Goal: Task Accomplishment & Management: Use online tool/utility

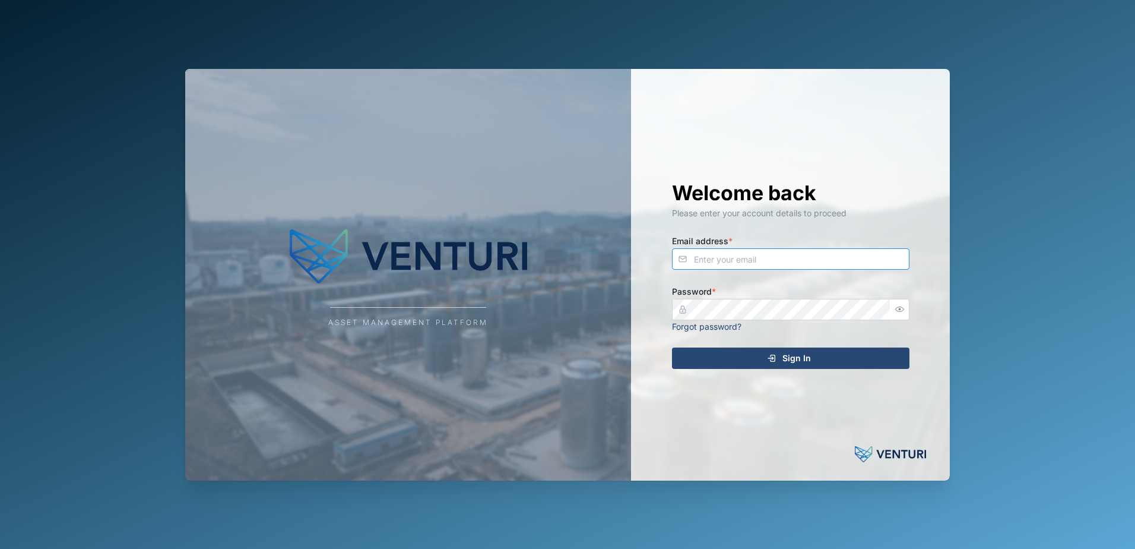
type input "[EMAIL_ADDRESS][DOMAIN_NAME]"
click at [752, 355] on div "Sign In" at bounding box center [789, 358] width 219 height 20
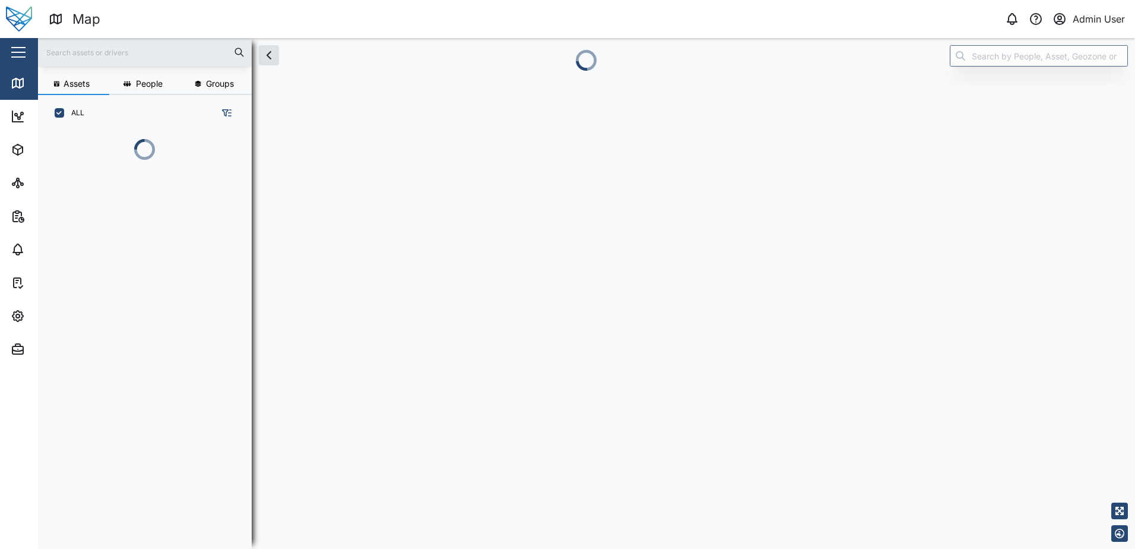
scroll to position [352, 186]
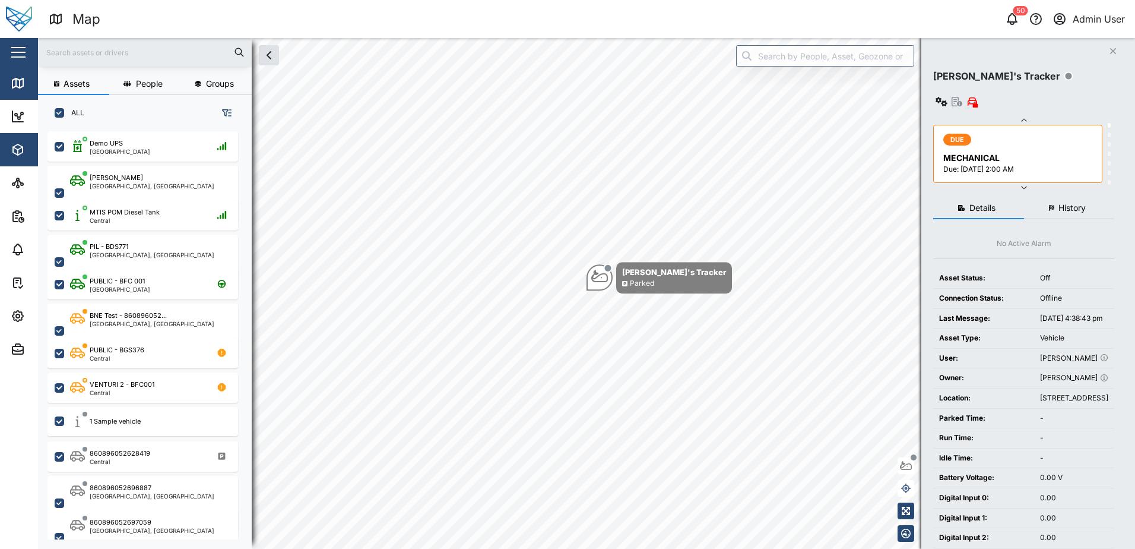
click at [20, 150] on icon "button" at bounding box center [18, 150] width 14 height 14
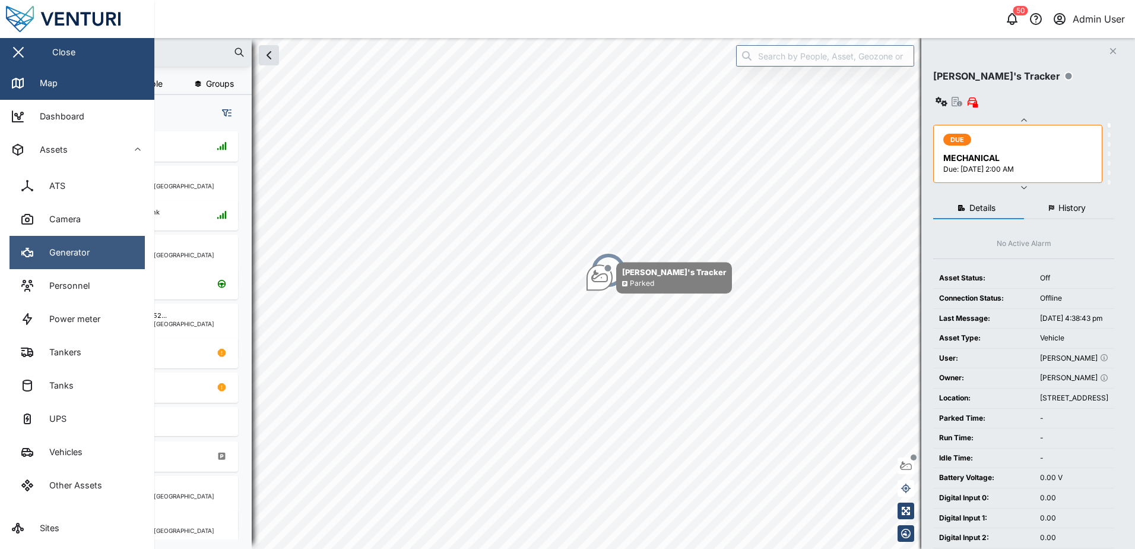
click at [63, 259] on div "Generator" at bounding box center [64, 252] width 49 height 13
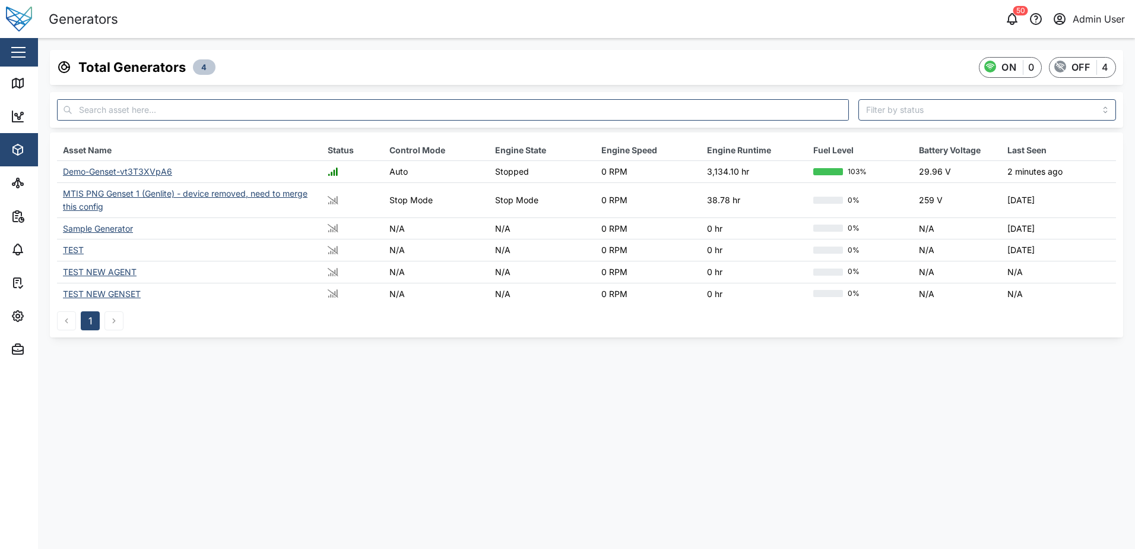
click at [145, 168] on div "Demo-Genset-vt3T3XVpA6" at bounding box center [117, 171] width 109 height 10
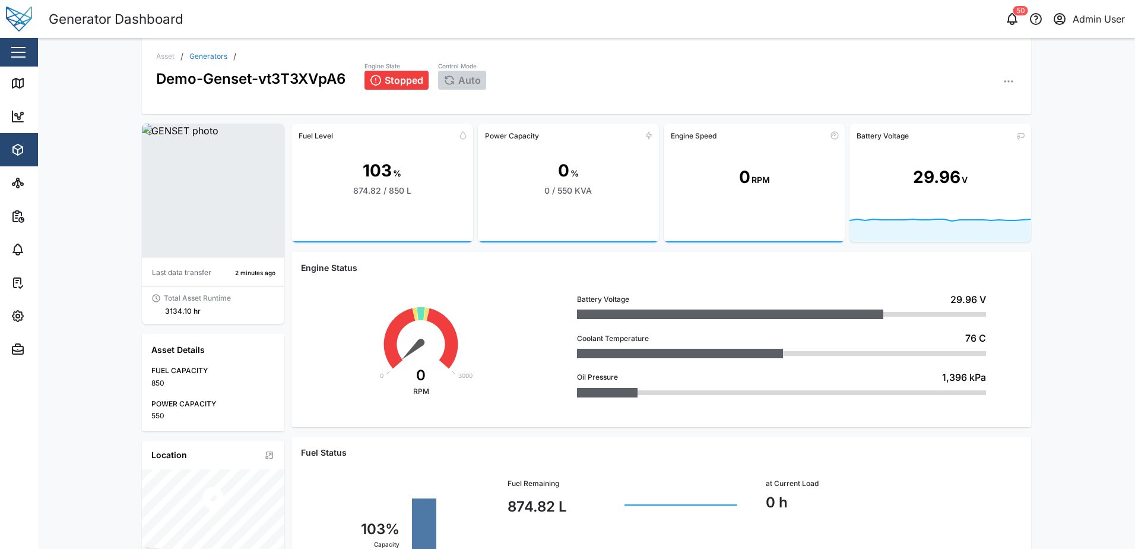
click at [1012, 79] on button "button" at bounding box center [1009, 81] width 17 height 17
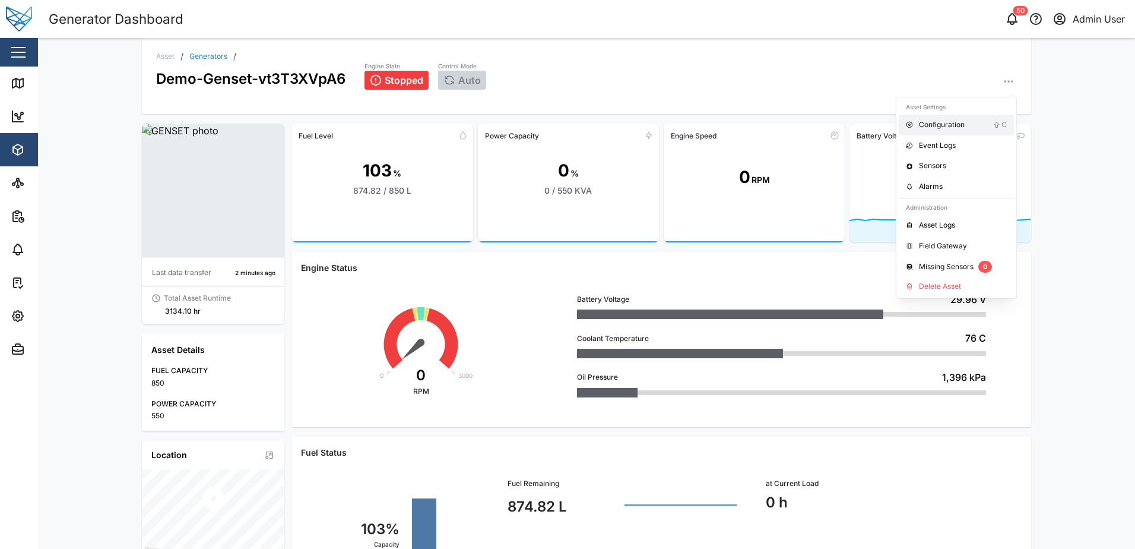
click at [951, 124] on div "Configuration" at bounding box center [956, 124] width 74 height 11
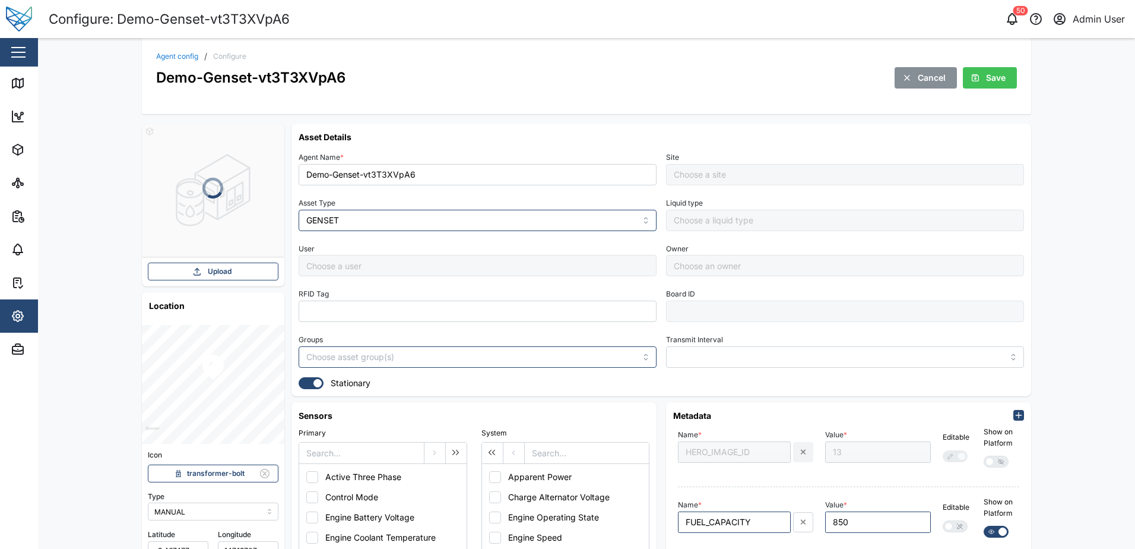
type input "MTIS Yard"
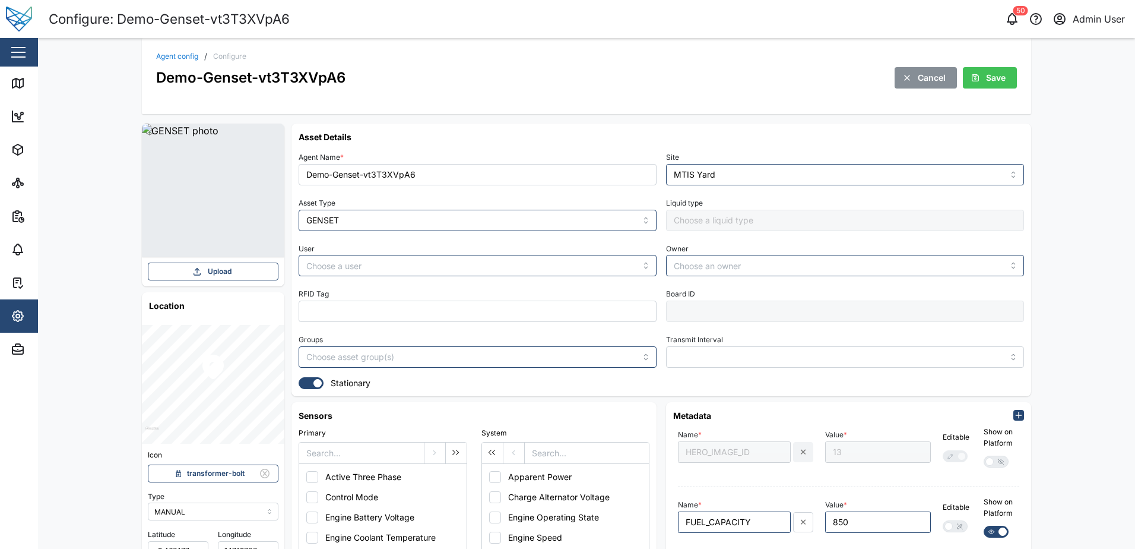
click at [926, 81] on span "Cancel" at bounding box center [932, 78] width 28 height 20
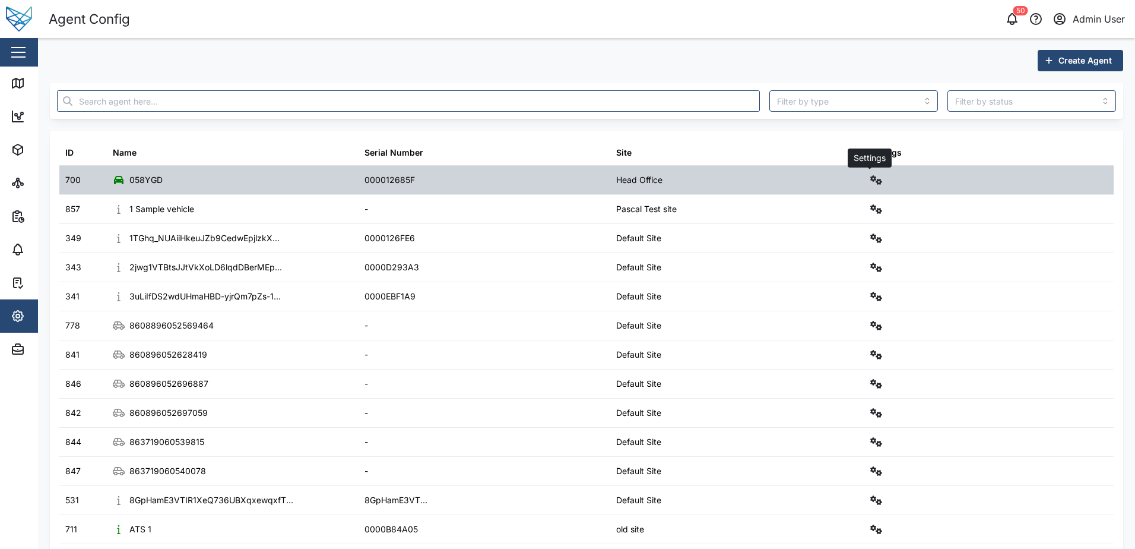
click at [875, 184] on icon "button" at bounding box center [877, 180] width 12 height 10
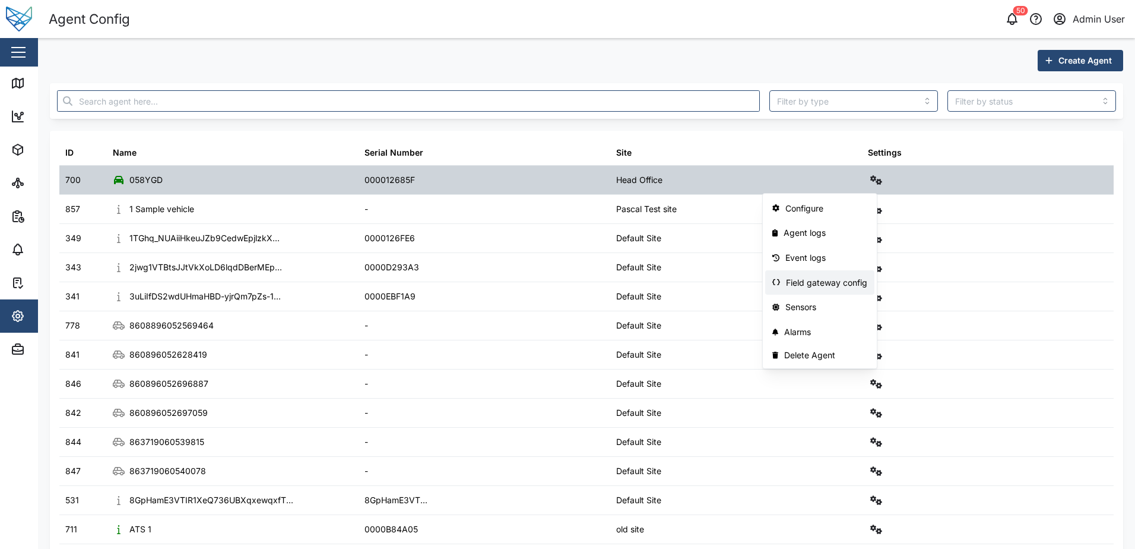
click at [849, 282] on div "Field gateway config" at bounding box center [826, 282] width 81 height 13
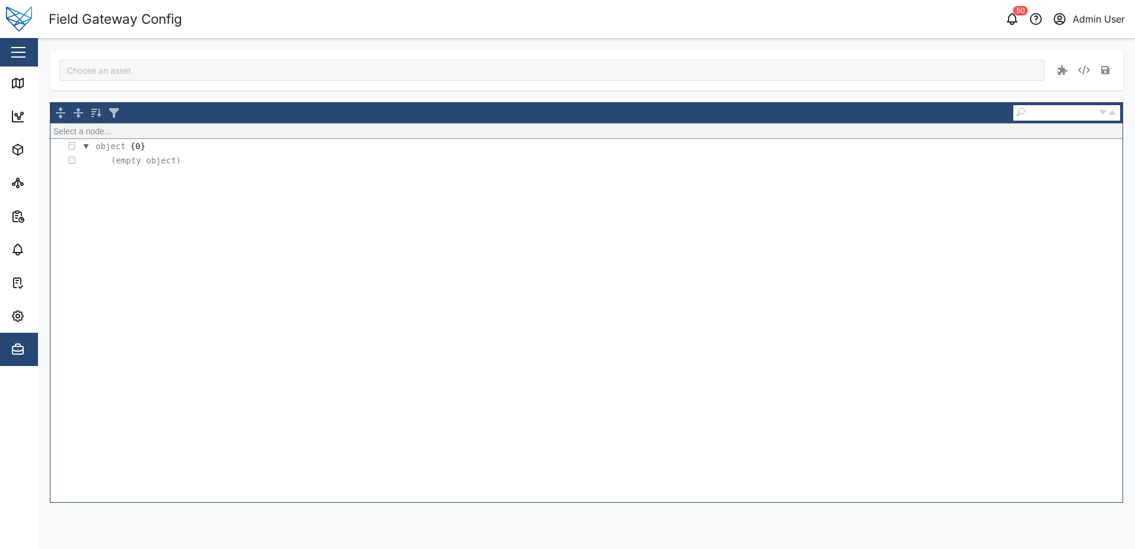
type input "058YGD"
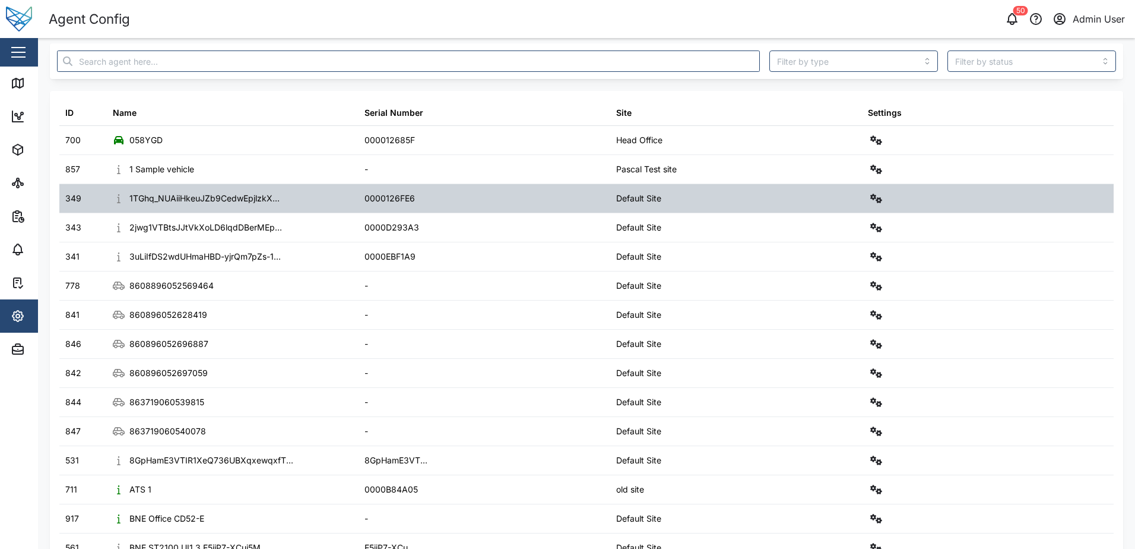
scroll to position [59, 0]
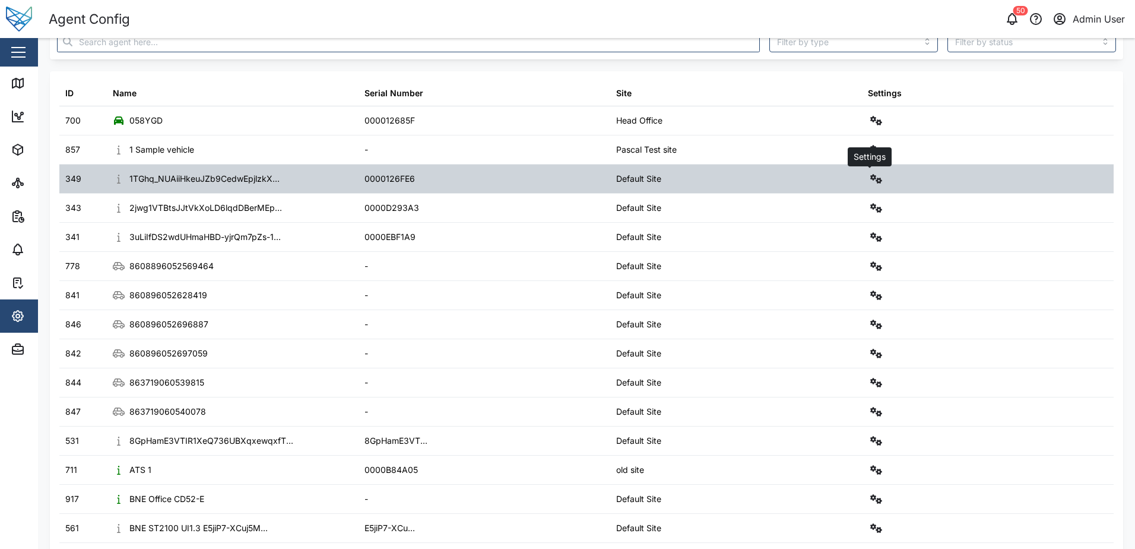
click at [871, 179] on icon "button" at bounding box center [877, 179] width 12 height 10
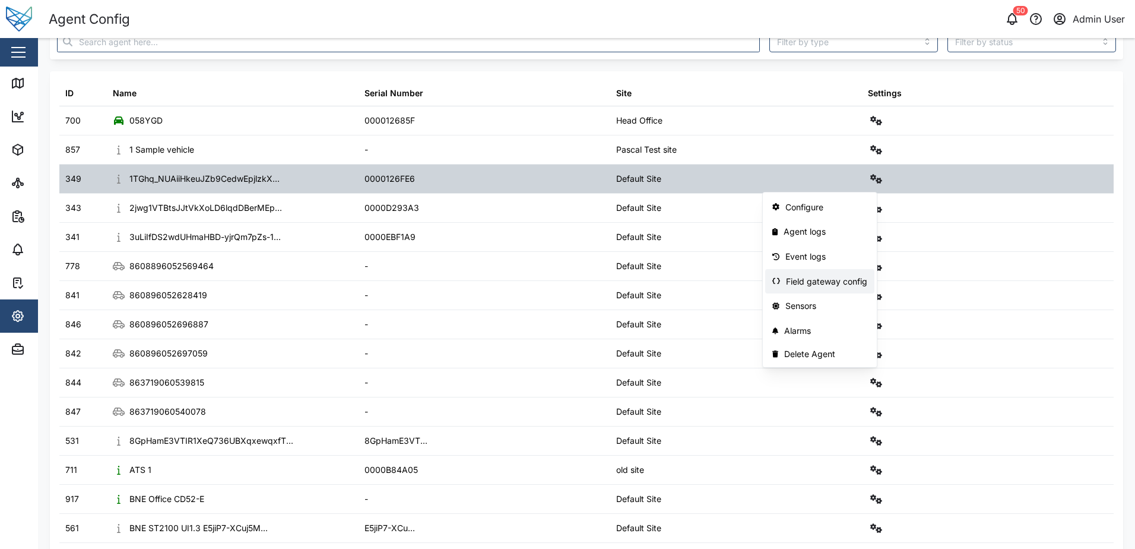
click at [813, 286] on div "Field gateway config" at bounding box center [826, 281] width 81 height 13
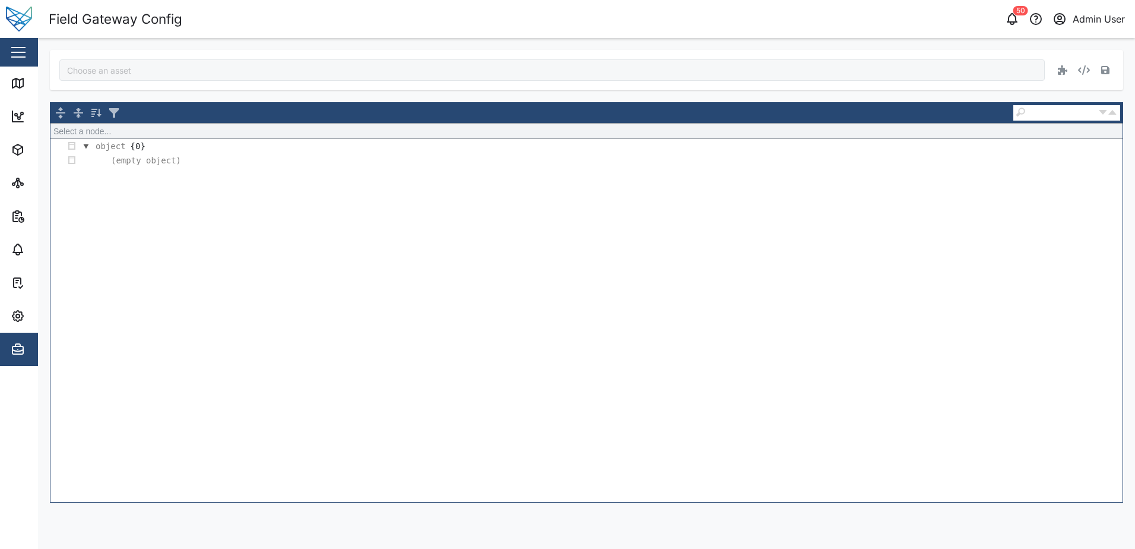
type input "1TGhq_NUAiiHkeuJZb9CedwEpjlzkXdq9yTLaUYTb0U"
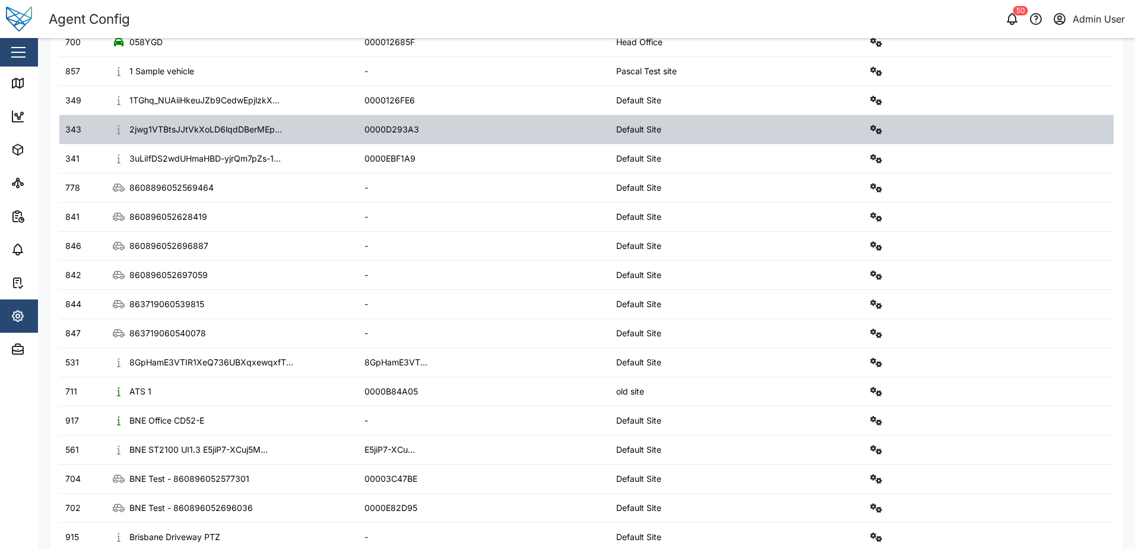
scroll to position [246, 0]
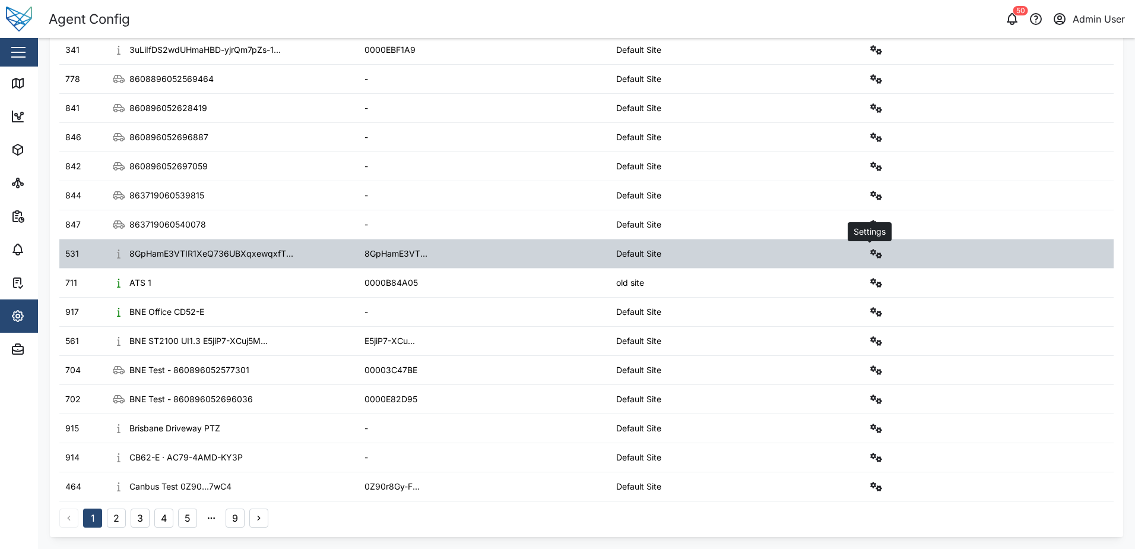
click at [874, 254] on icon "button" at bounding box center [877, 254] width 12 height 10
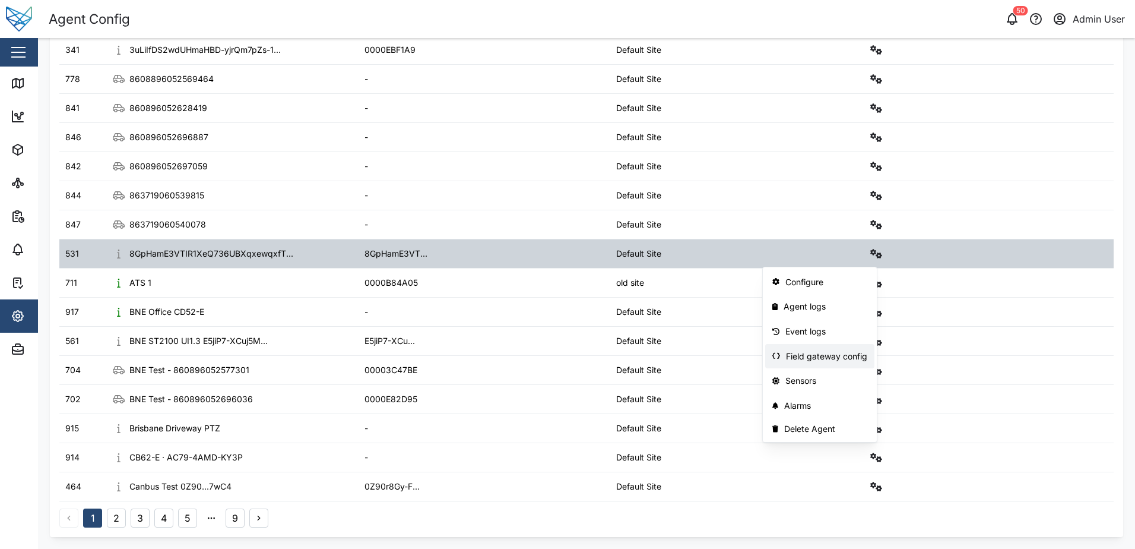
click at [806, 356] on div "Field gateway config" at bounding box center [826, 356] width 81 height 13
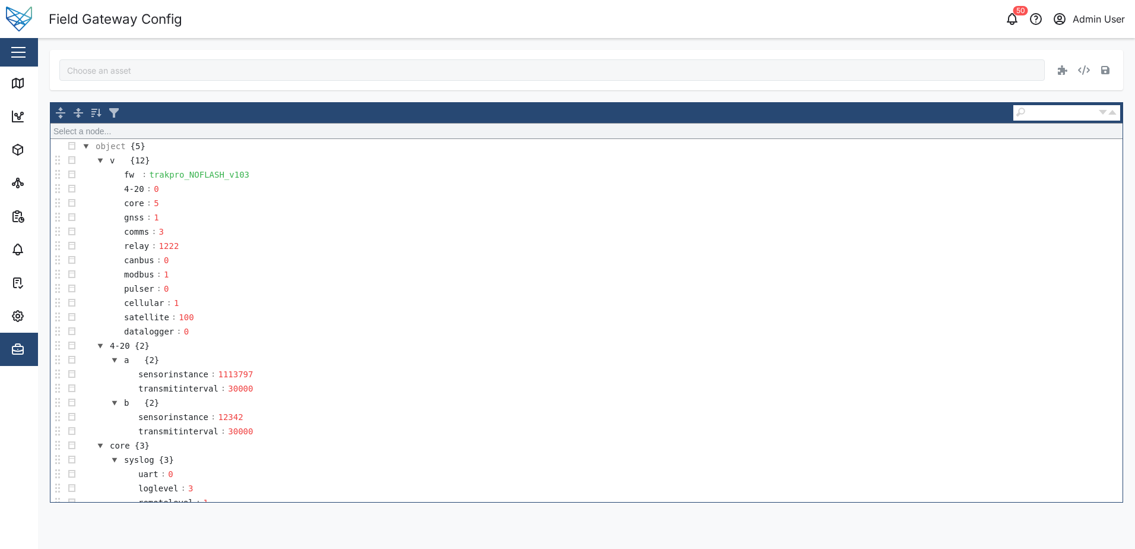
type input "8GpHamE3VTIR1XeQ736UBXqxewqxfTK5i1icmZBLA0I"
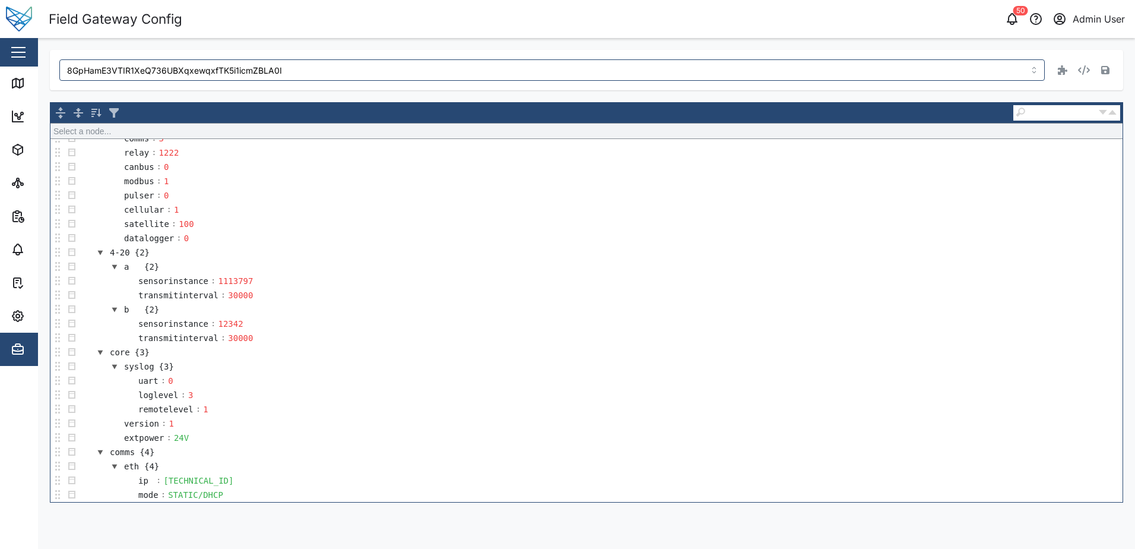
scroll to position [119, 0]
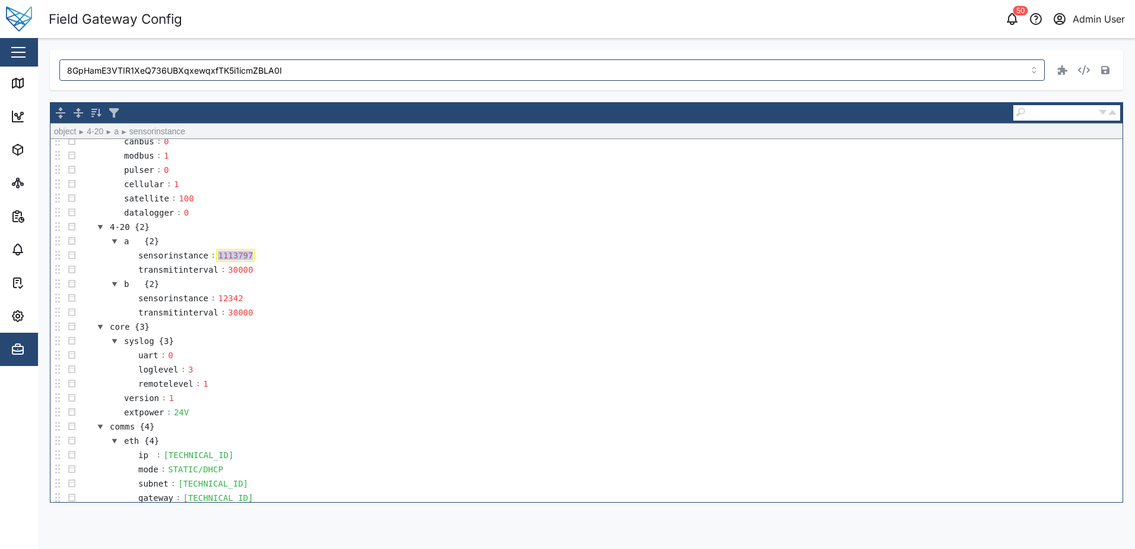
drag, startPoint x: 213, startPoint y: 255, endPoint x: 251, endPoint y: 252, distance: 38.1
click at [251, 252] on td "sensorinstance : 1113797" at bounding box center [601, 255] width 1044 height 14
drag, startPoint x: 212, startPoint y: 298, endPoint x: 235, endPoint y: 298, distance: 23.2
click at [235, 298] on div "12342" at bounding box center [230, 298] width 29 height 13
drag, startPoint x: 211, startPoint y: 259, endPoint x: 250, endPoint y: 257, distance: 39.2
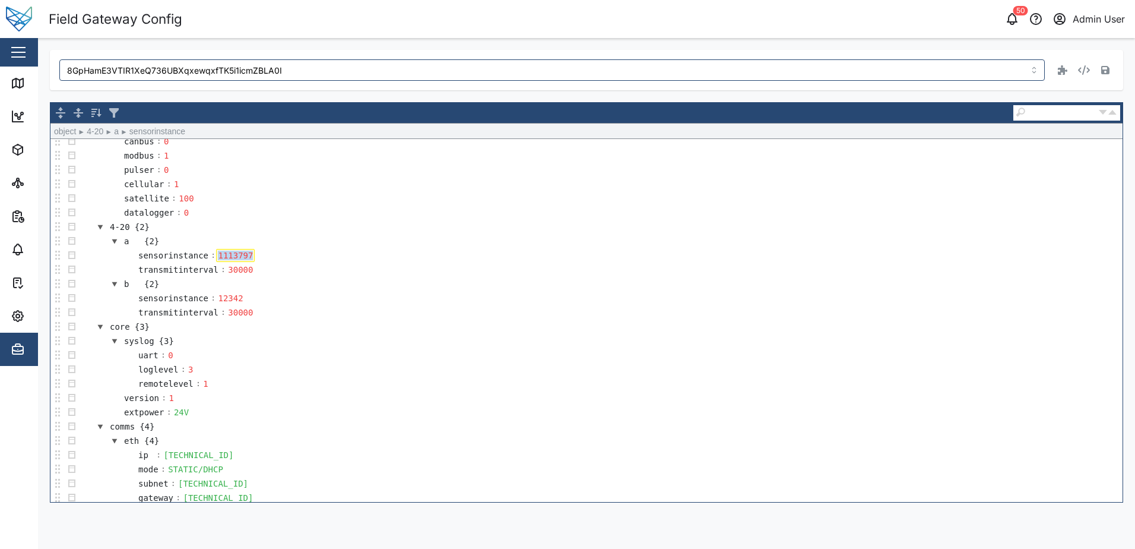
click at [250, 257] on td "sensorinstance : 1113797" at bounding box center [601, 255] width 1044 height 14
drag, startPoint x: 212, startPoint y: 295, endPoint x: 233, endPoint y: 296, distance: 21.5
click at [233, 296] on div "12342" at bounding box center [230, 298] width 29 height 13
drag, startPoint x: 212, startPoint y: 253, endPoint x: 267, endPoint y: 253, distance: 54.6
click at [267, 253] on td "sensorinstance : 1113797" at bounding box center [601, 255] width 1044 height 14
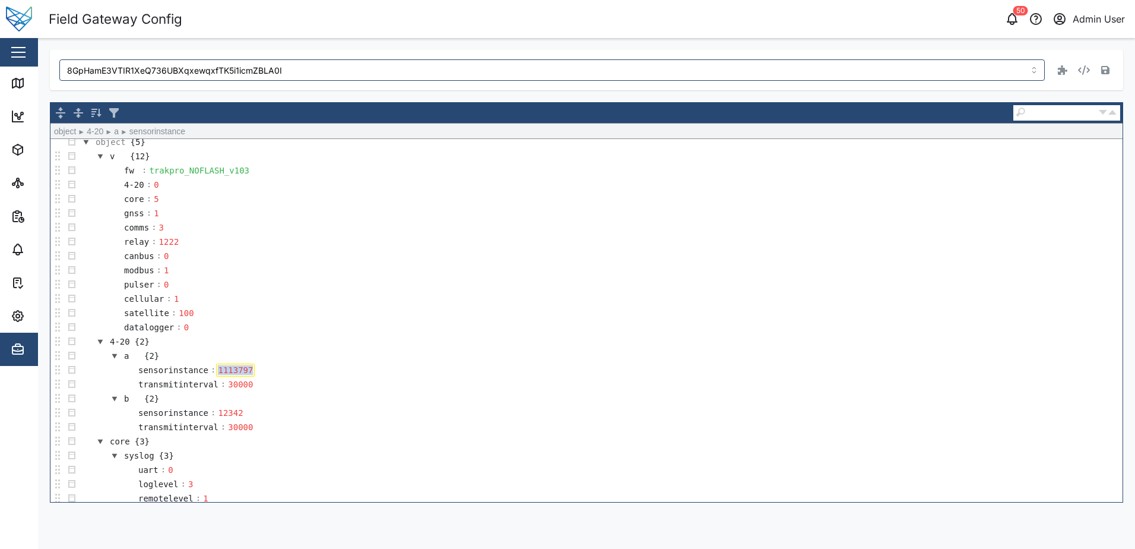
scroll to position [0, 0]
